Goal: Task Accomplishment & Management: Use online tool/utility

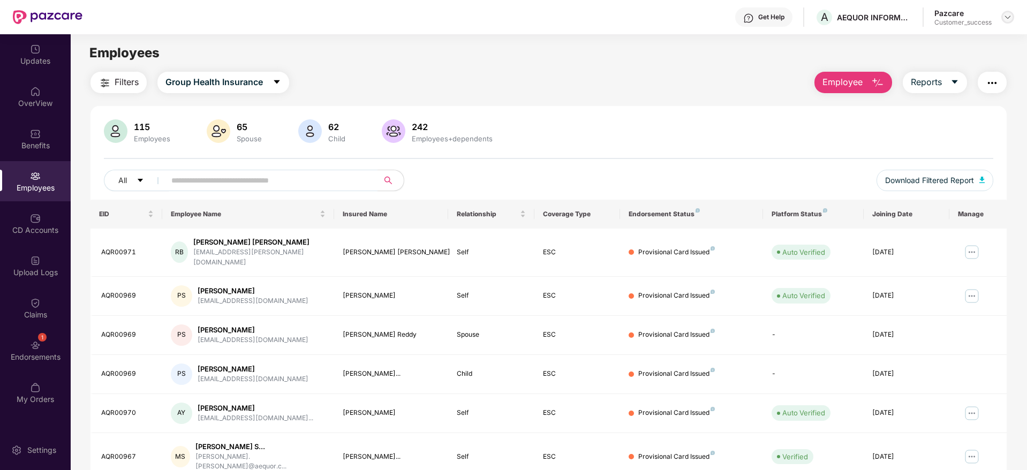
click at [1012, 21] on img at bounding box center [1008, 17] width 9 height 9
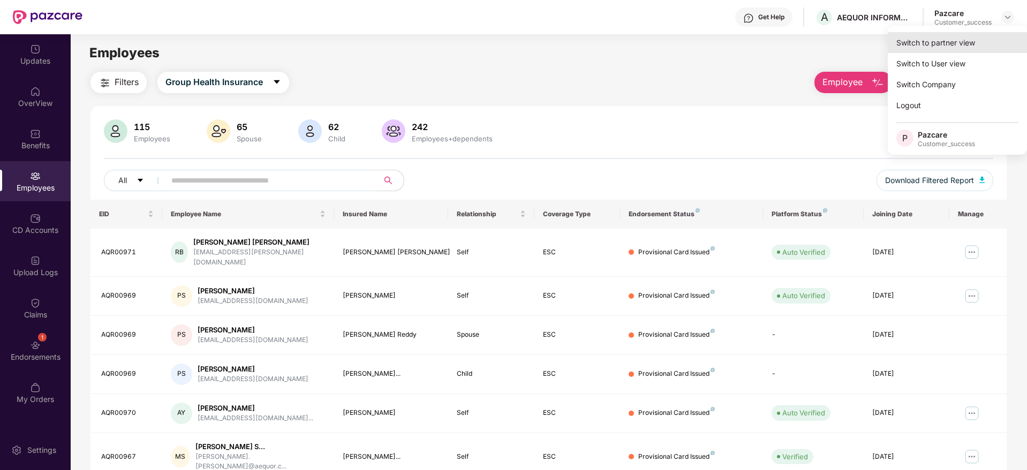
click at [917, 43] on div "Switch to partner view" at bounding box center [957, 42] width 139 height 21
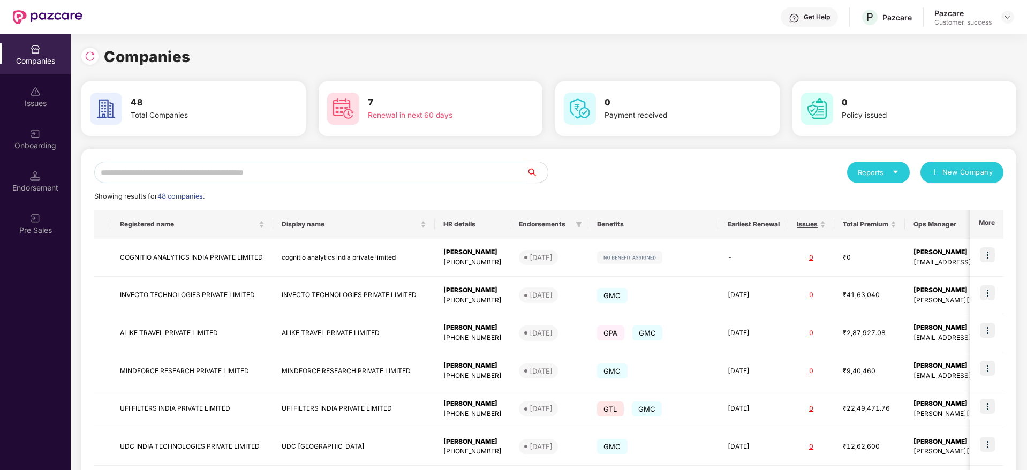
click at [341, 170] on input "text" at bounding box center [310, 172] width 432 height 21
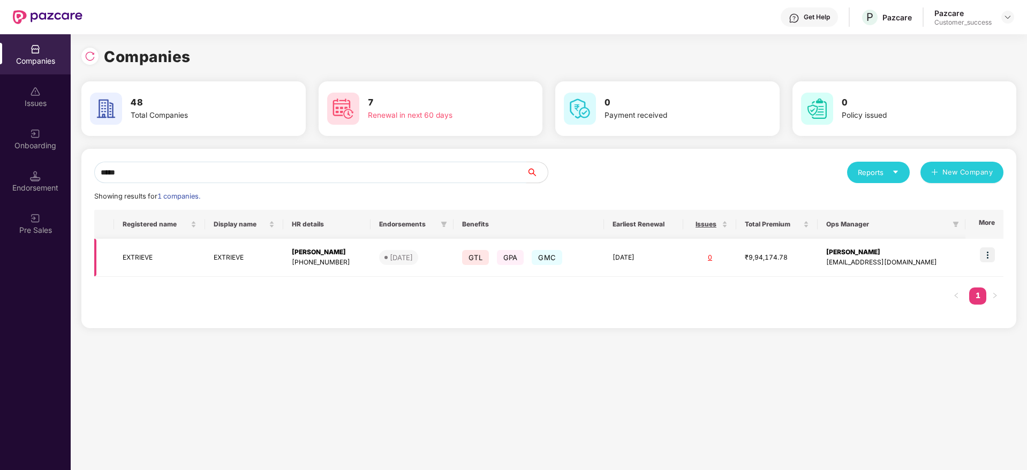
type input "*****"
click at [988, 261] on img at bounding box center [987, 254] width 15 height 15
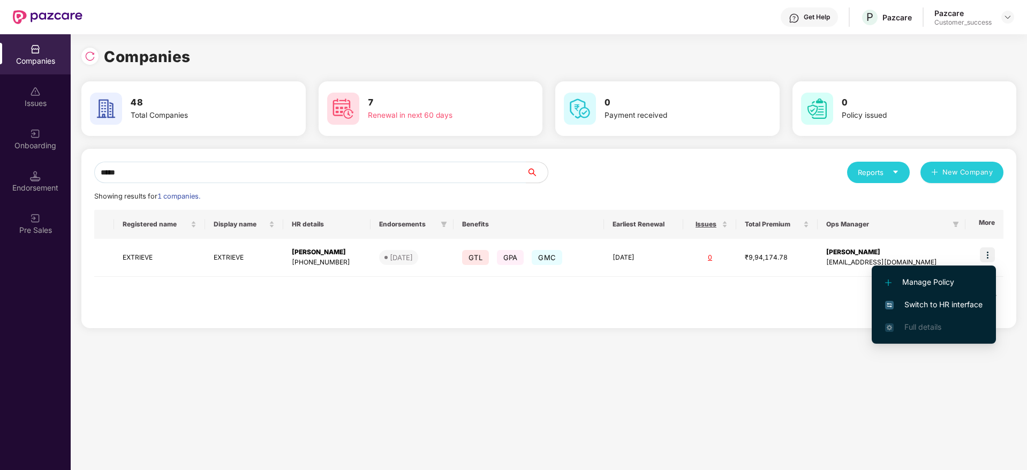
click at [927, 302] on span "Switch to HR interface" at bounding box center [933, 305] width 97 height 12
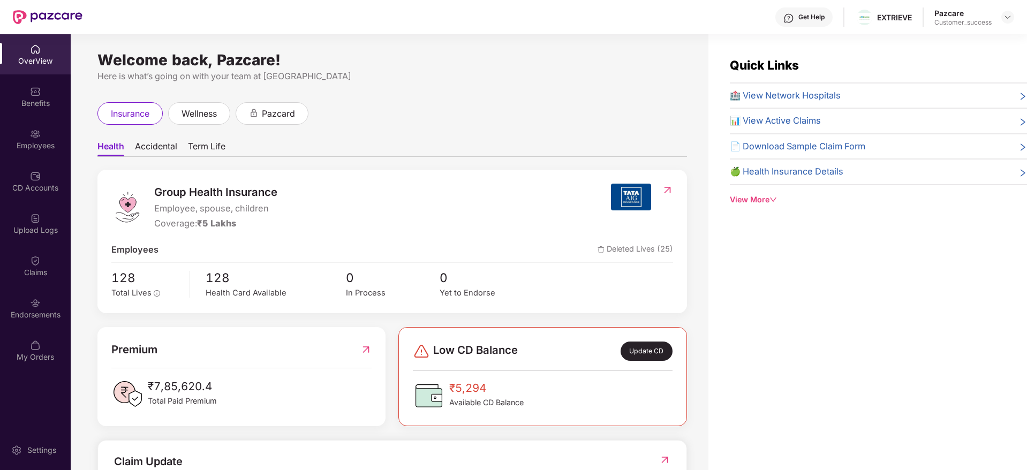
click at [30, 136] on img at bounding box center [35, 134] width 11 height 11
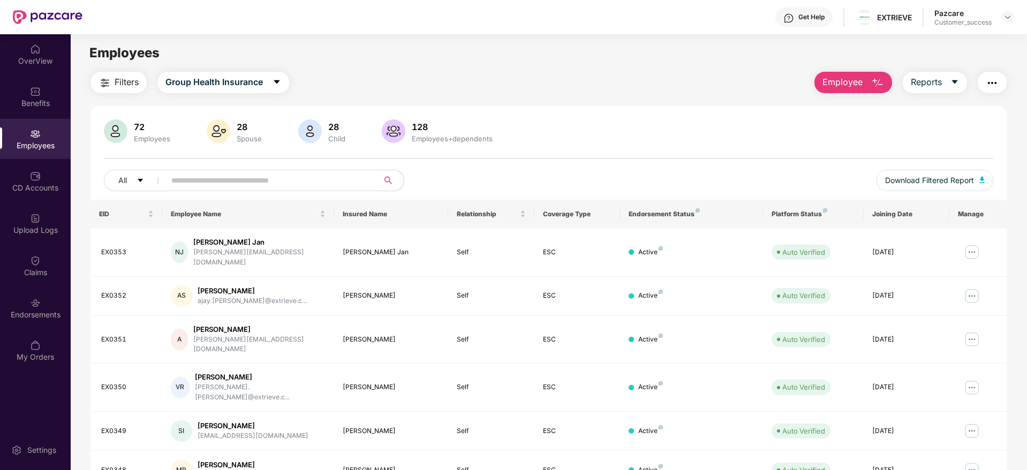
click at [220, 182] on input "text" at bounding box center [267, 180] width 192 height 16
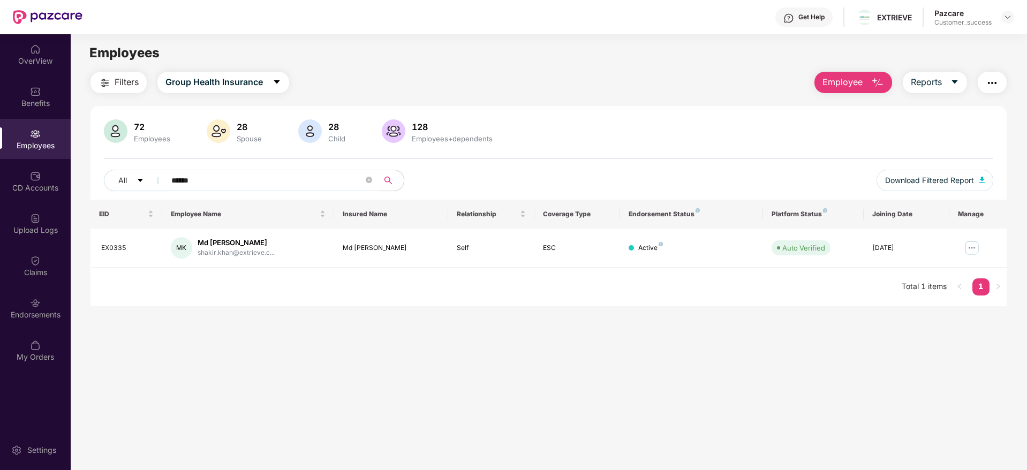
type input "******"
click at [1009, 19] on img at bounding box center [1008, 17] width 9 height 9
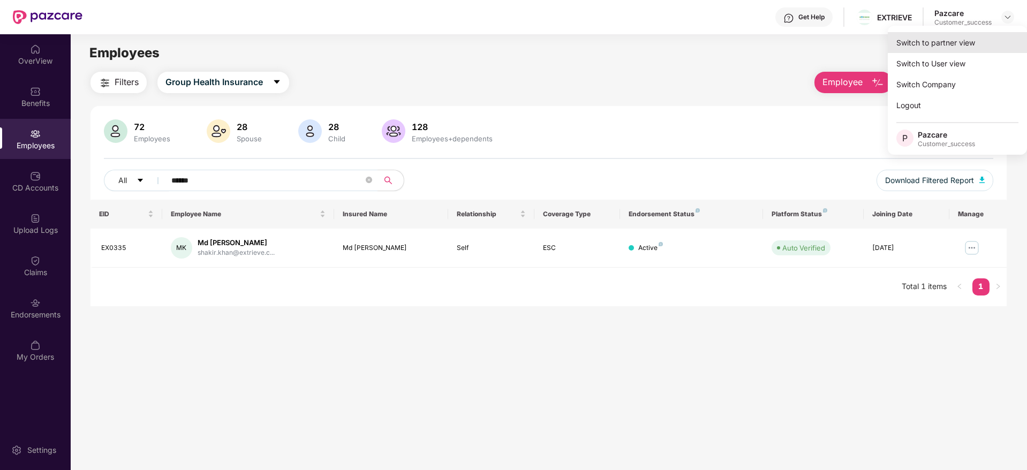
click at [957, 40] on div "Switch to partner view" at bounding box center [957, 42] width 139 height 21
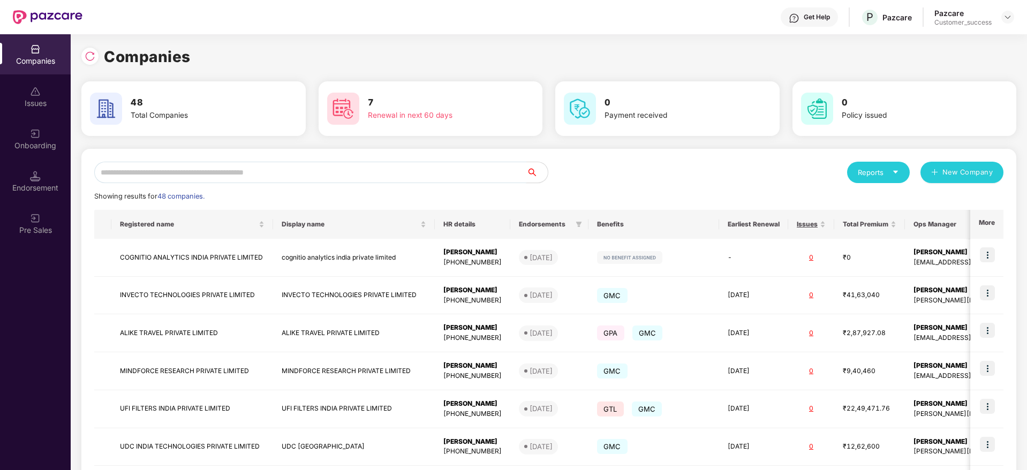
click at [249, 177] on input "text" at bounding box center [310, 172] width 432 height 21
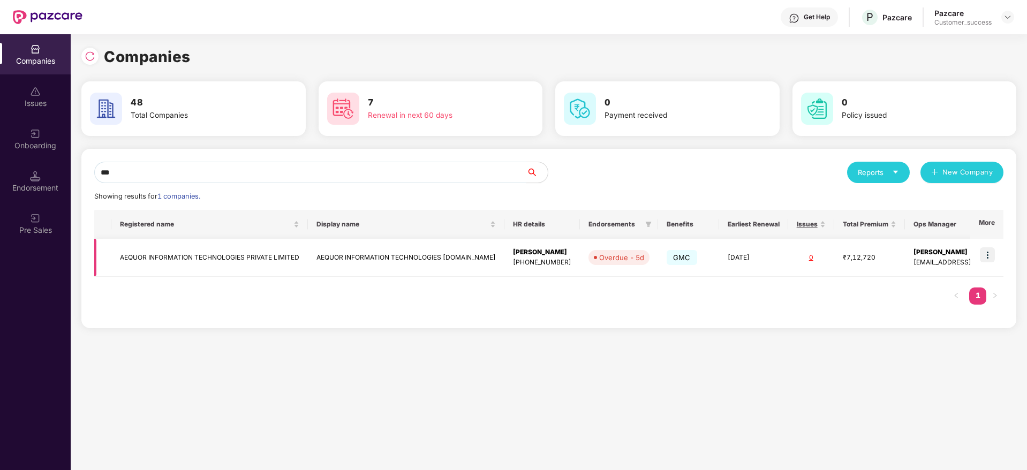
type input "***"
click at [989, 257] on img at bounding box center [987, 254] width 15 height 15
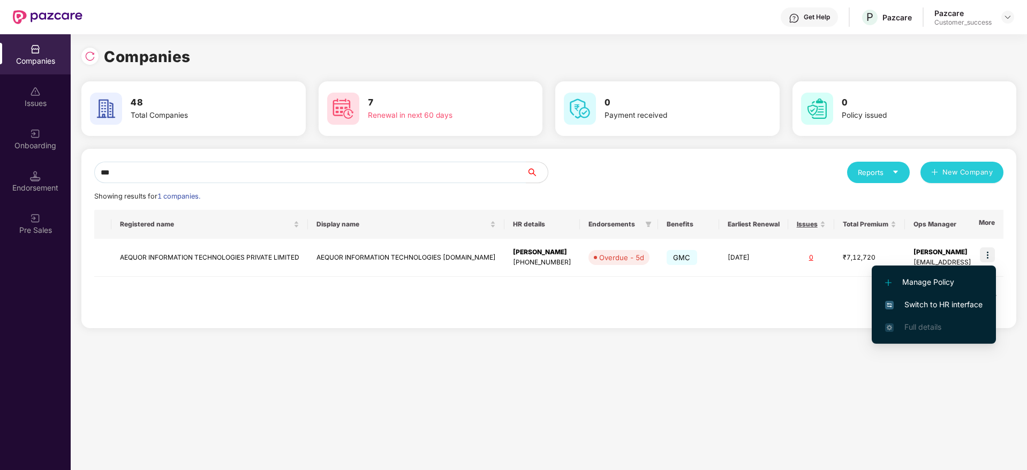
click at [930, 301] on span "Switch to HR interface" at bounding box center [933, 305] width 97 height 12
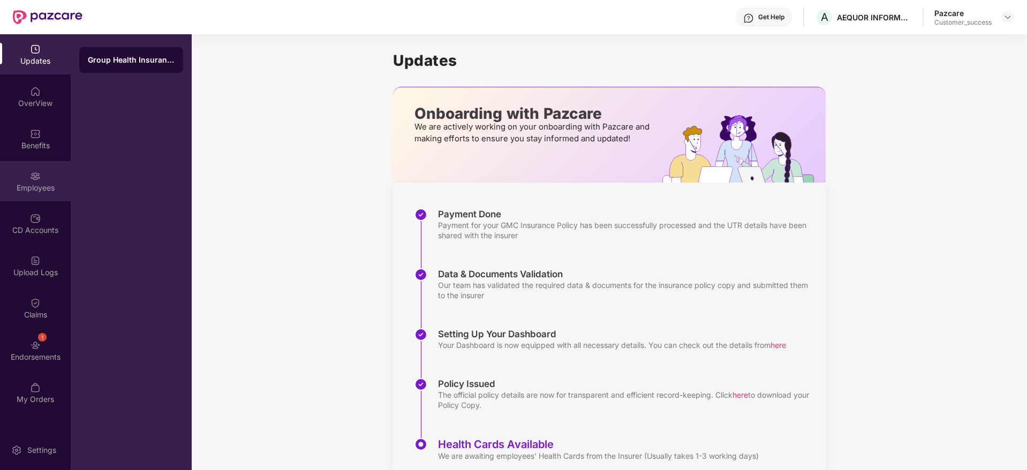
click at [42, 183] on div "Employees" at bounding box center [35, 188] width 71 height 11
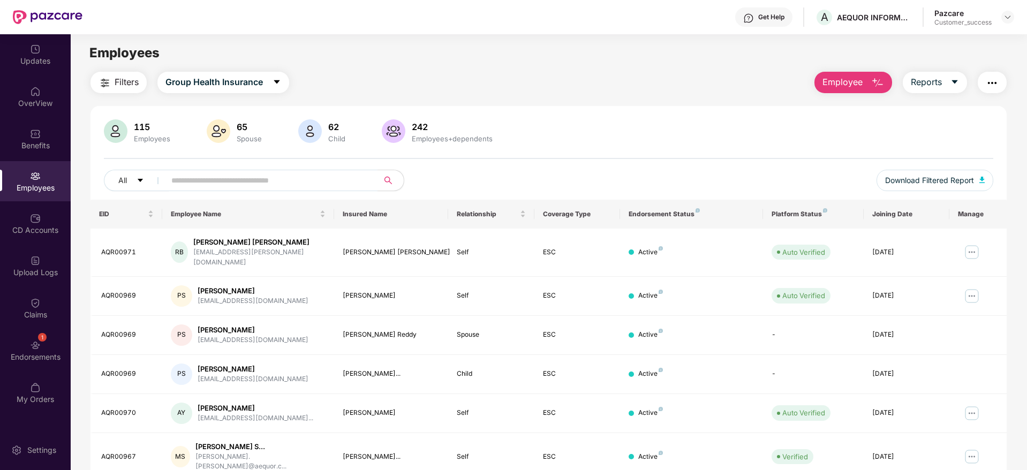
click at [115, 78] on span "Filters" at bounding box center [127, 82] width 24 height 13
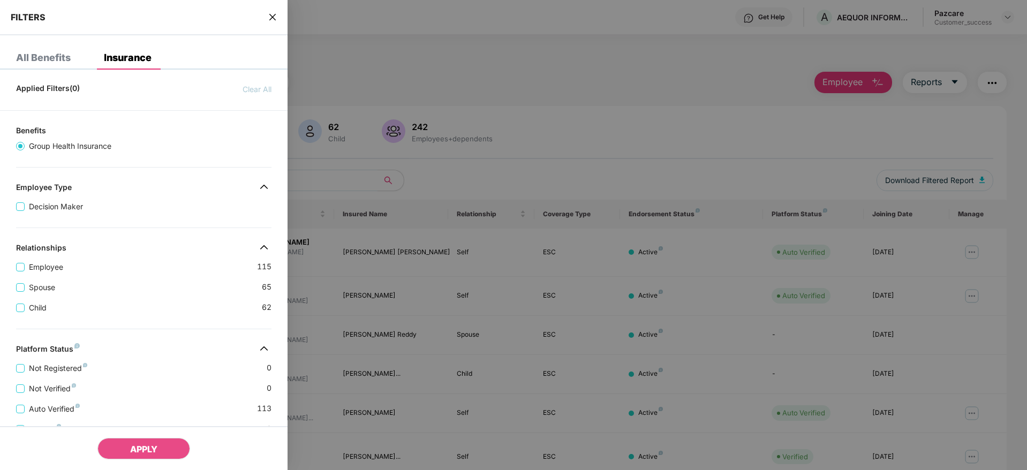
click at [215, 296] on div "Child [DEMOGRAPHIC_DATA]" at bounding box center [143, 304] width 255 height 20
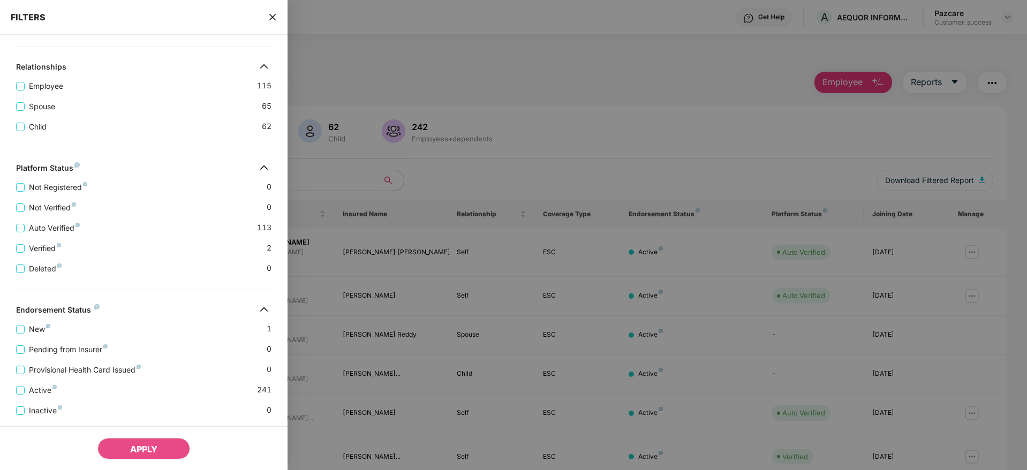
scroll to position [208, 0]
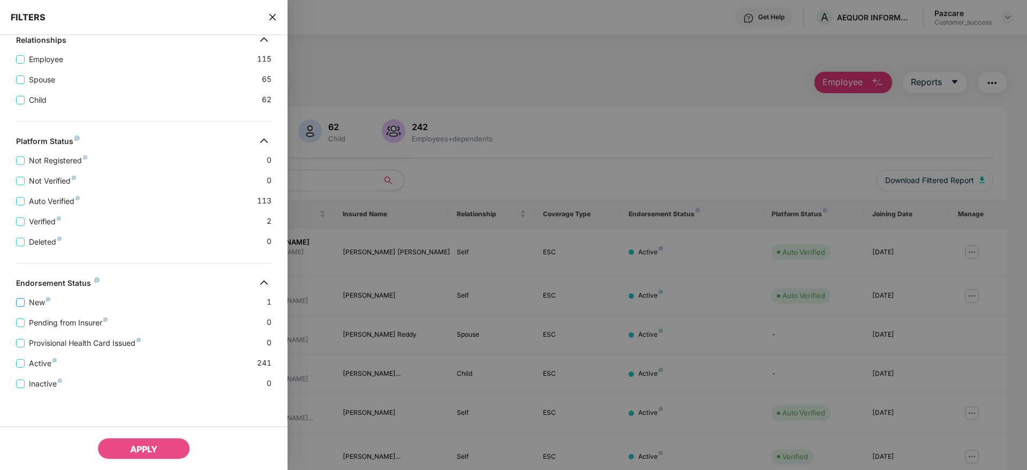
click at [33, 299] on span "New" at bounding box center [40, 303] width 30 height 12
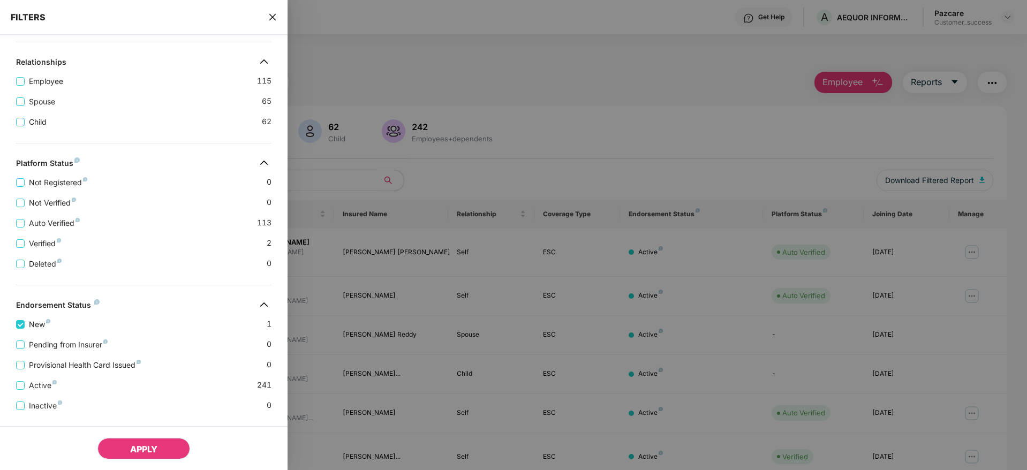
click at [154, 449] on span "APPLY" at bounding box center [143, 449] width 27 height 11
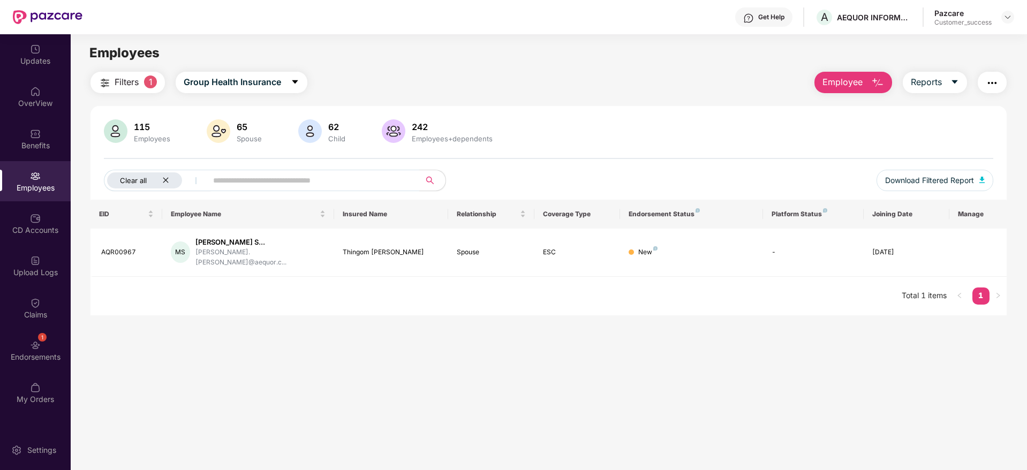
click at [169, 181] on div "Clear all" at bounding box center [144, 180] width 75 height 16
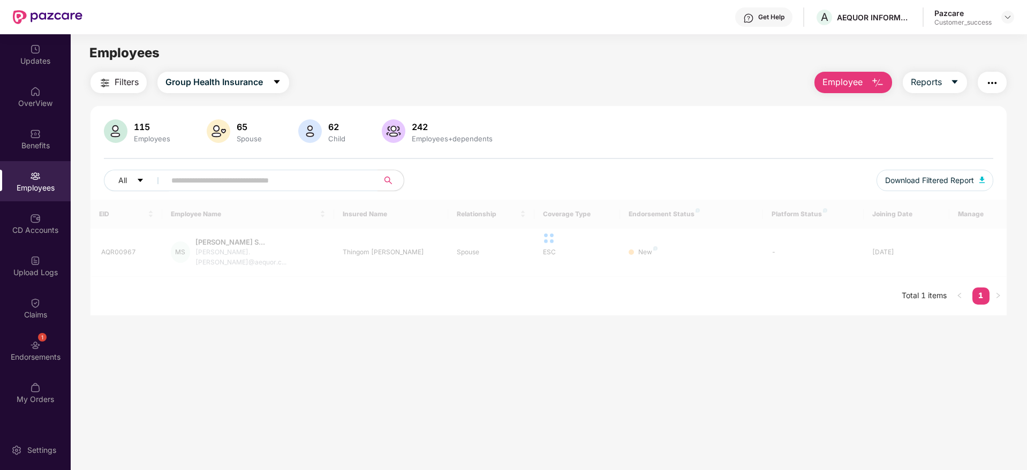
click at [121, 93] on button "Filters" at bounding box center [119, 82] width 56 height 21
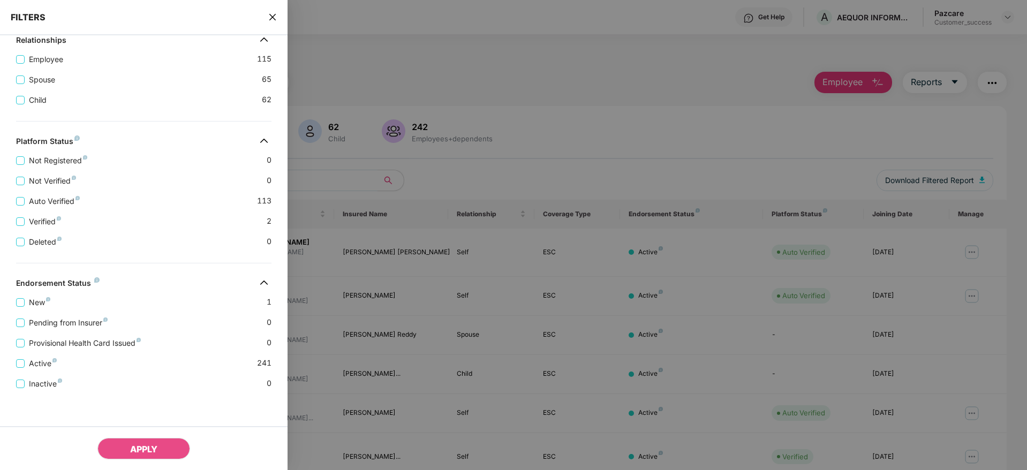
click at [152, 325] on div "Pending from Insurer 0" at bounding box center [143, 319] width 255 height 20
click at [274, 14] on icon "close" at bounding box center [272, 17] width 9 height 9
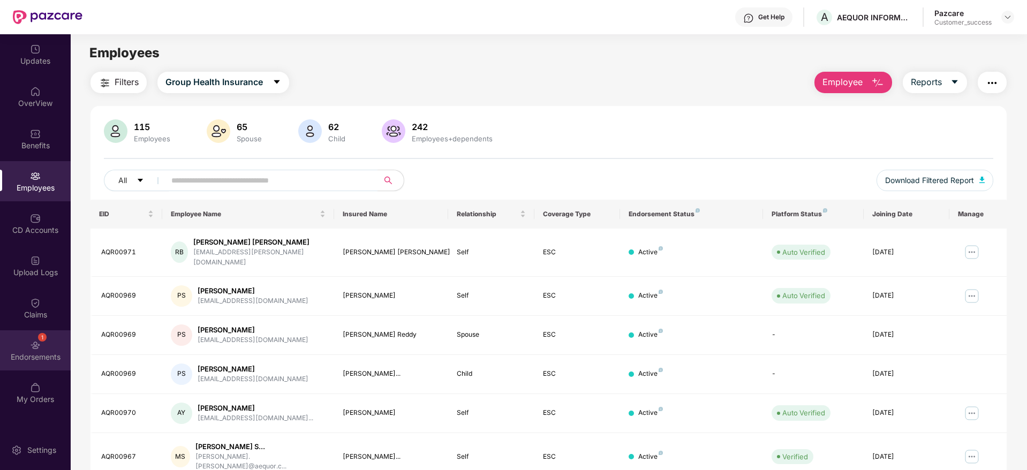
click at [41, 341] on div "1 Endorsements" at bounding box center [35, 350] width 71 height 40
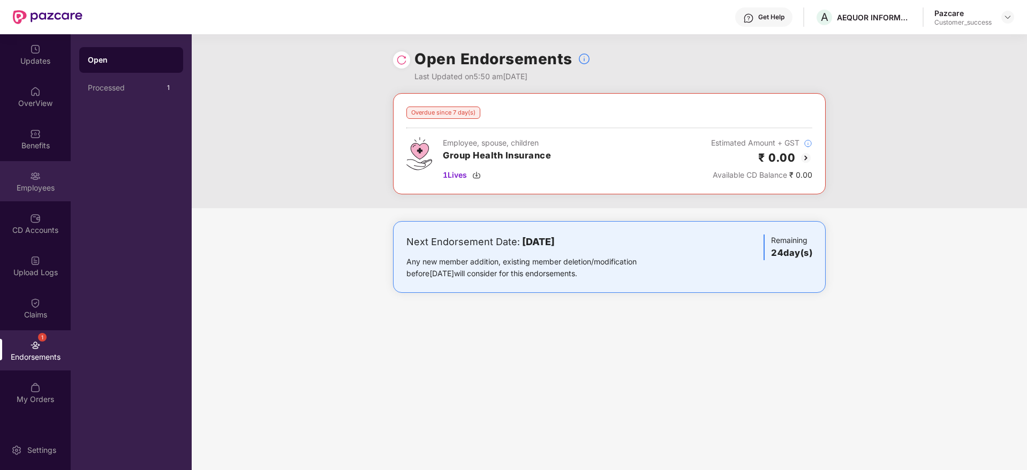
click at [34, 190] on div "Employees" at bounding box center [35, 188] width 71 height 11
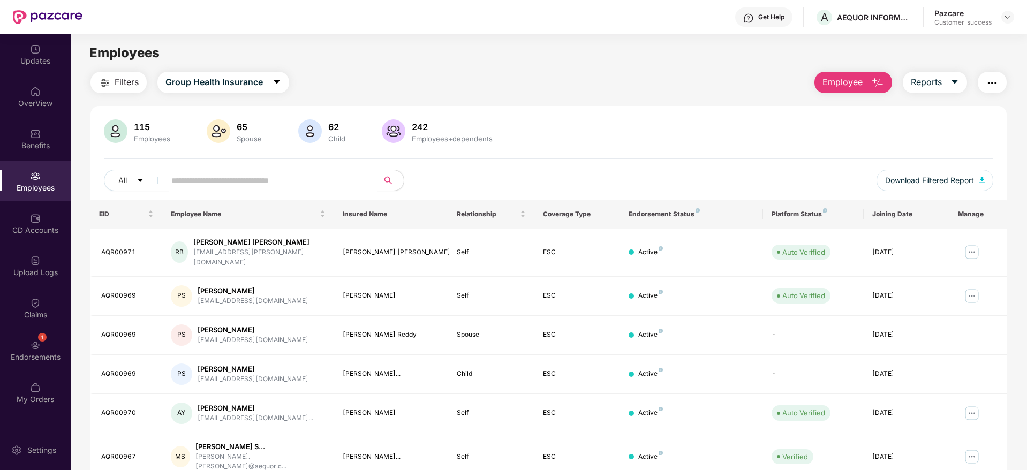
click at [124, 73] on button "Filters" at bounding box center [119, 82] width 56 height 21
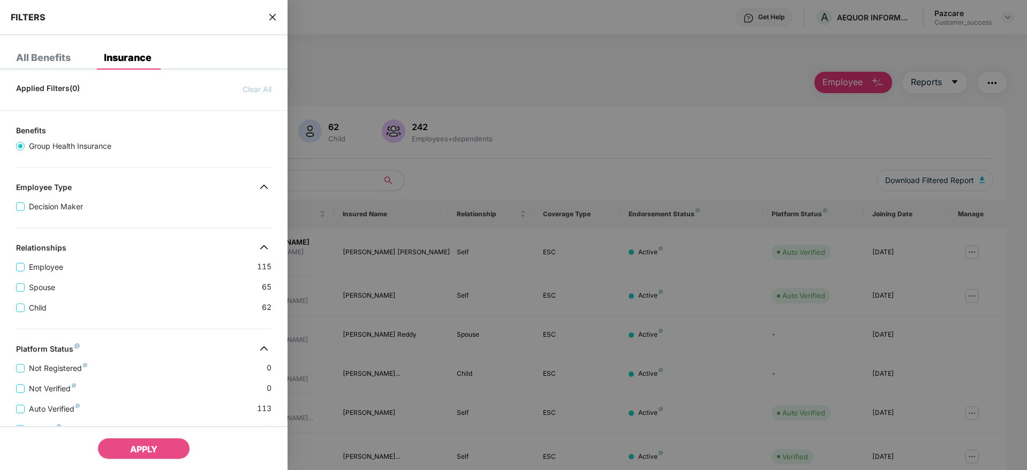
click at [145, 330] on div "Applied Filters(0) Clear All Benefits Group Health Insurance Employee Type Deci…" at bounding box center [144, 378] width 288 height 600
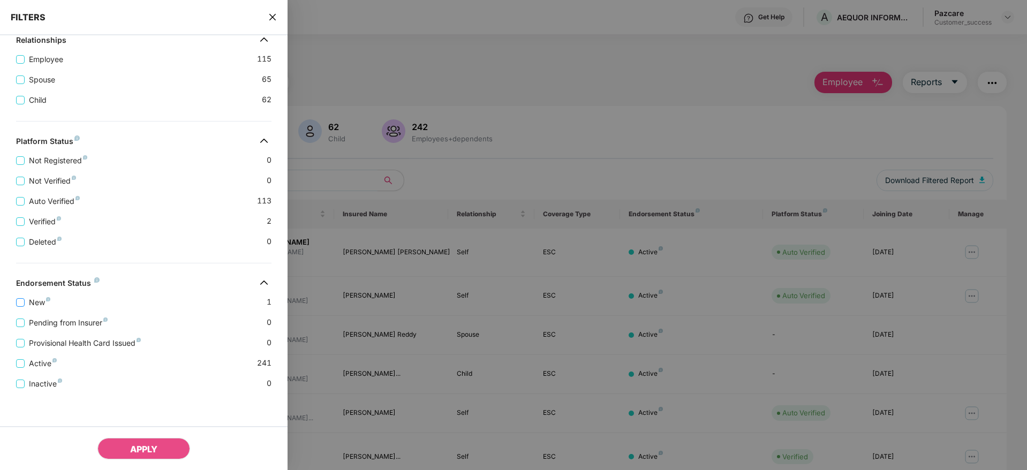
click at [32, 302] on span "New" at bounding box center [40, 303] width 30 height 12
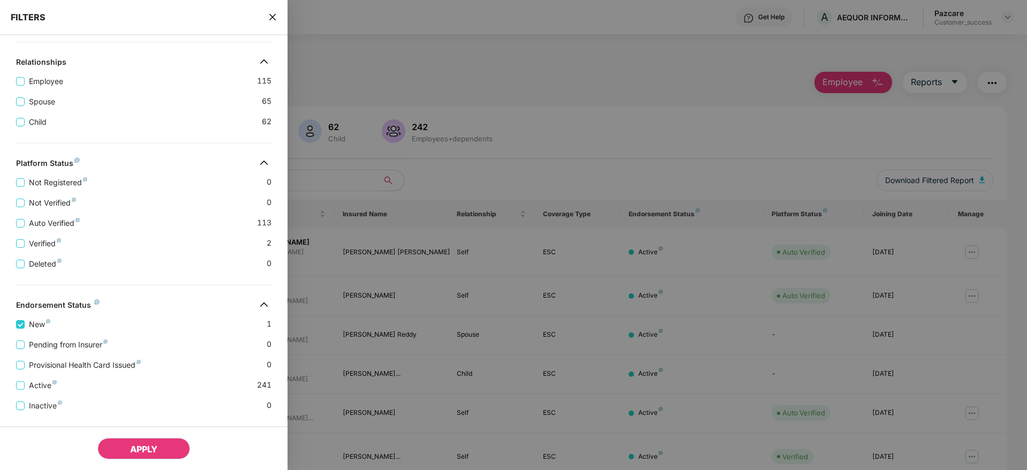
click at [146, 440] on button "APPLY" at bounding box center [143, 448] width 93 height 21
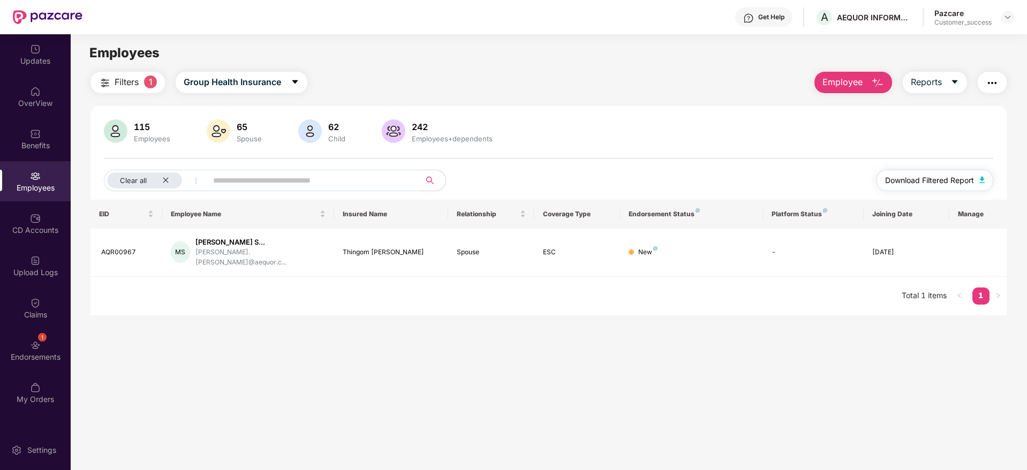
click at [925, 186] on span "Download Filtered Report" at bounding box center [929, 181] width 89 height 12
click at [35, 182] on div "Employees" at bounding box center [35, 181] width 71 height 40
drag, startPoint x: 407, startPoint y: 250, endPoint x: 336, endPoint y: 253, distance: 70.8
click at [336, 253] on td "Thingom [PERSON_NAME]" at bounding box center [391, 253] width 115 height 48
copy div "Thingom [PERSON_NAME]"
